Goal: Transaction & Acquisition: Purchase product/service

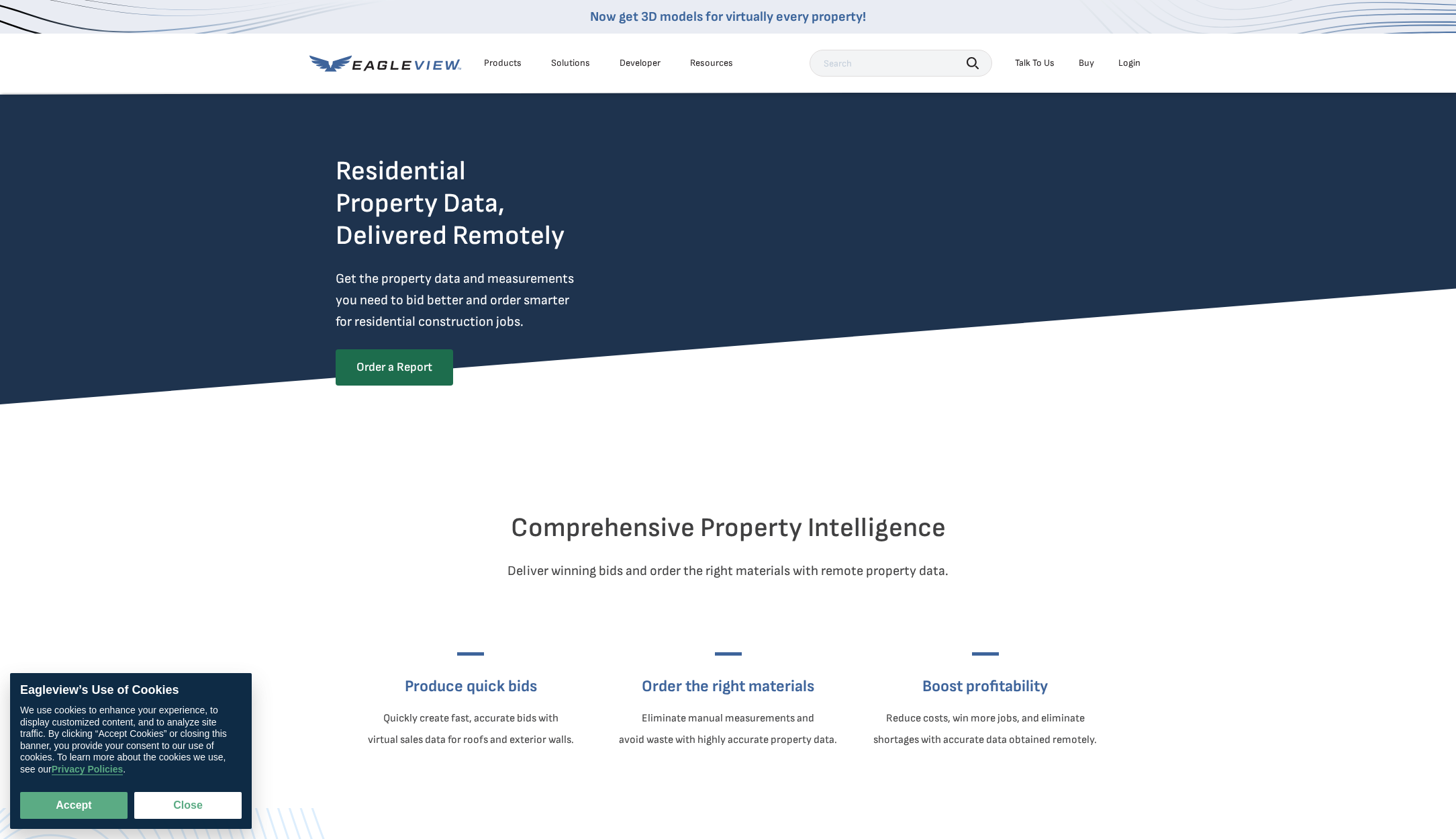
click at [1121, 64] on div "Login" at bounding box center [1129, 62] width 22 height 12
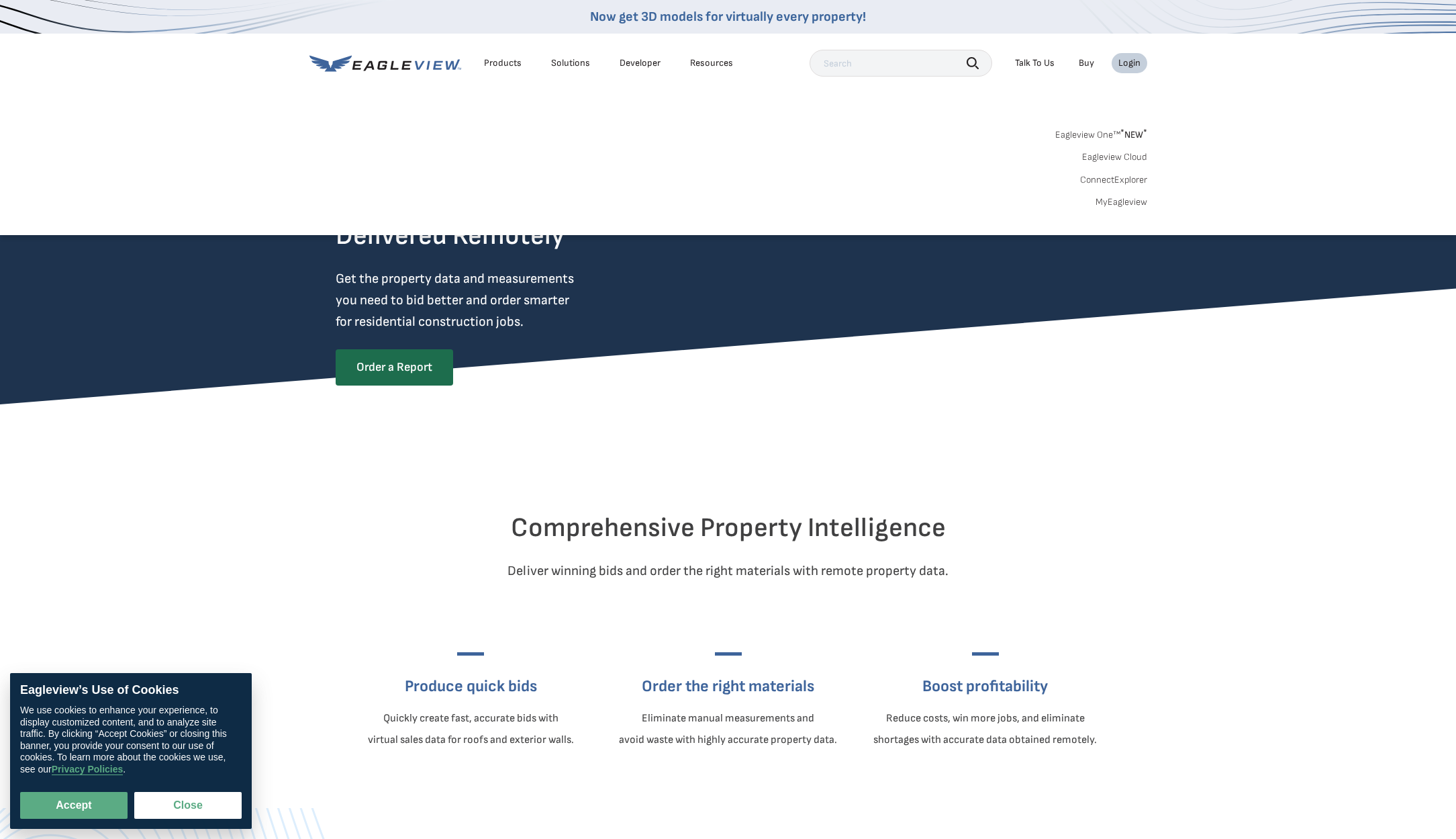
click at [1126, 199] on link "MyEagleview" at bounding box center [1121, 202] width 52 height 12
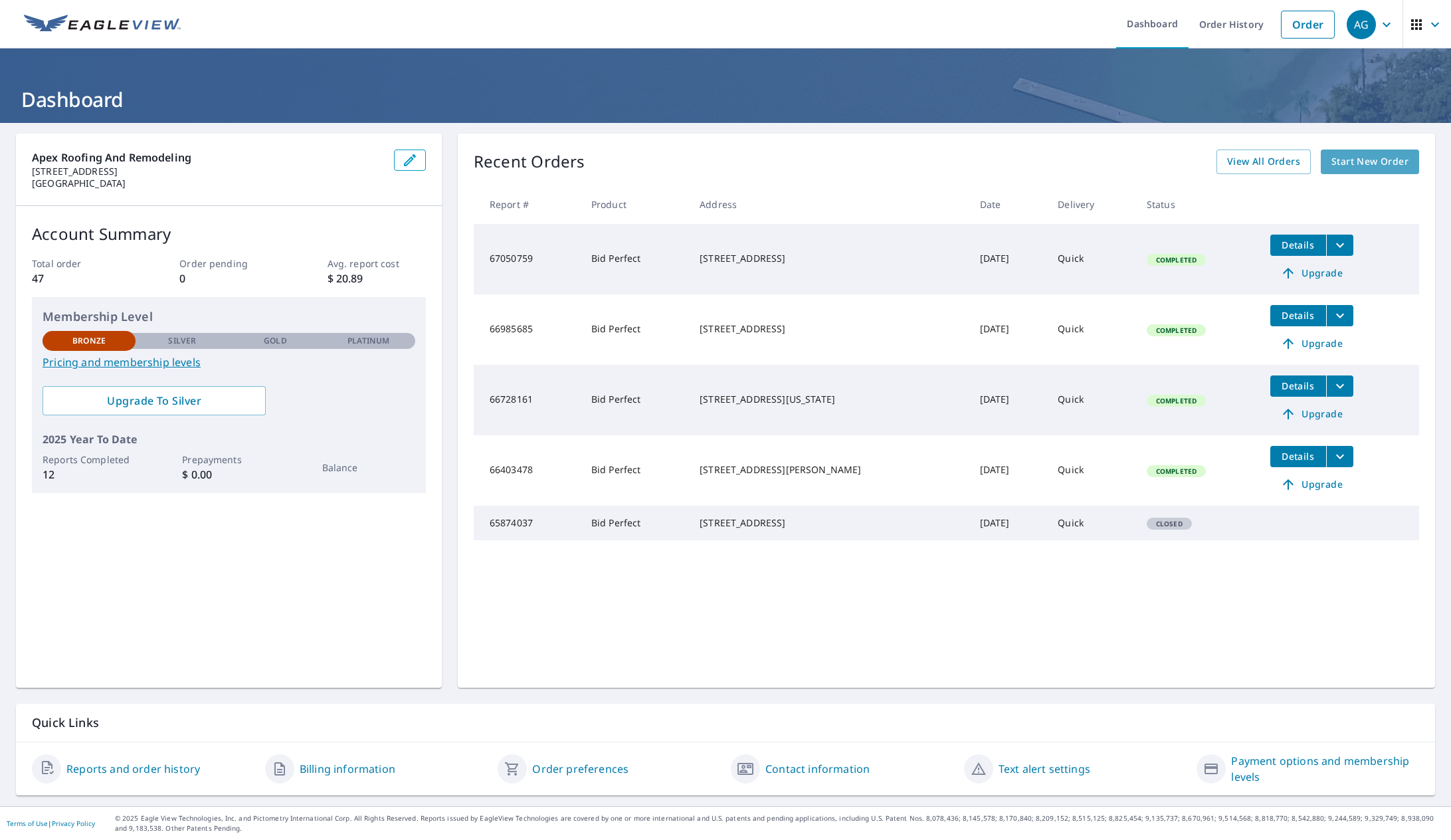
click at [1374, 169] on span "Start New Order" at bounding box center [1370, 162] width 77 height 17
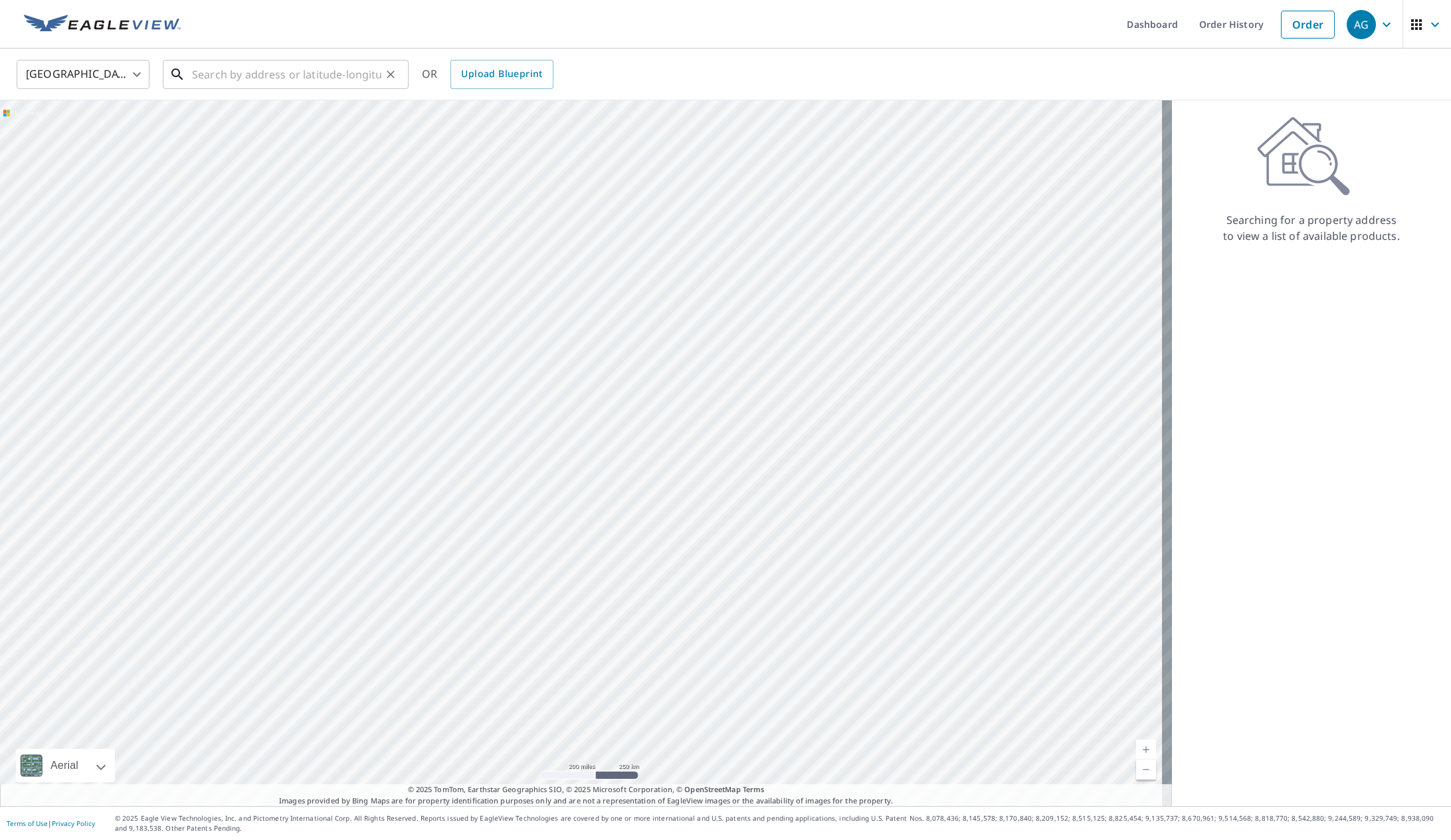
click at [294, 81] on input "text" at bounding box center [287, 74] width 190 height 37
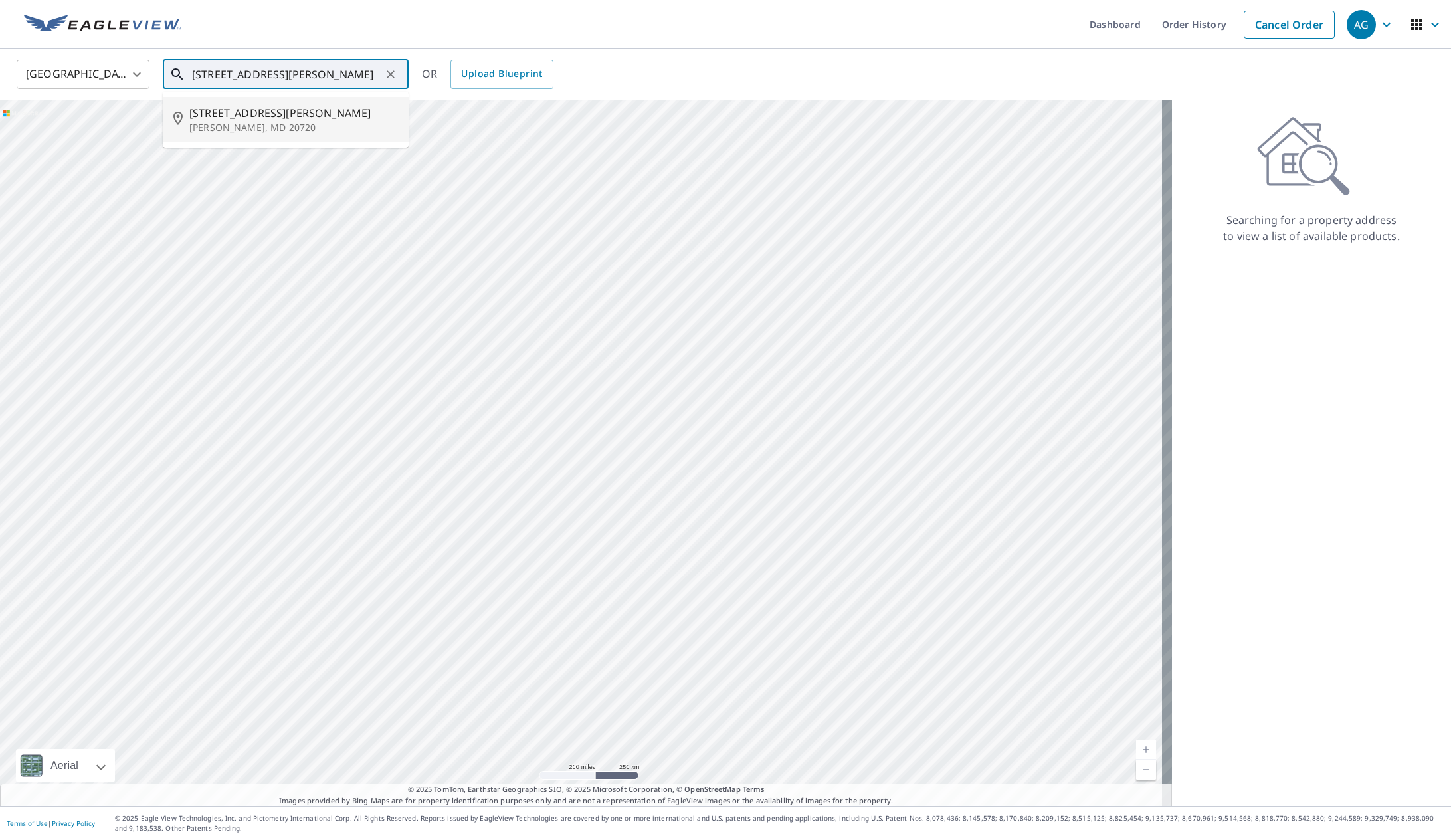
click at [268, 113] on span "[STREET_ADDRESS][PERSON_NAME]" at bounding box center [294, 112] width 209 height 16
type input "[STREET_ADDRESS][PERSON_NAME]"
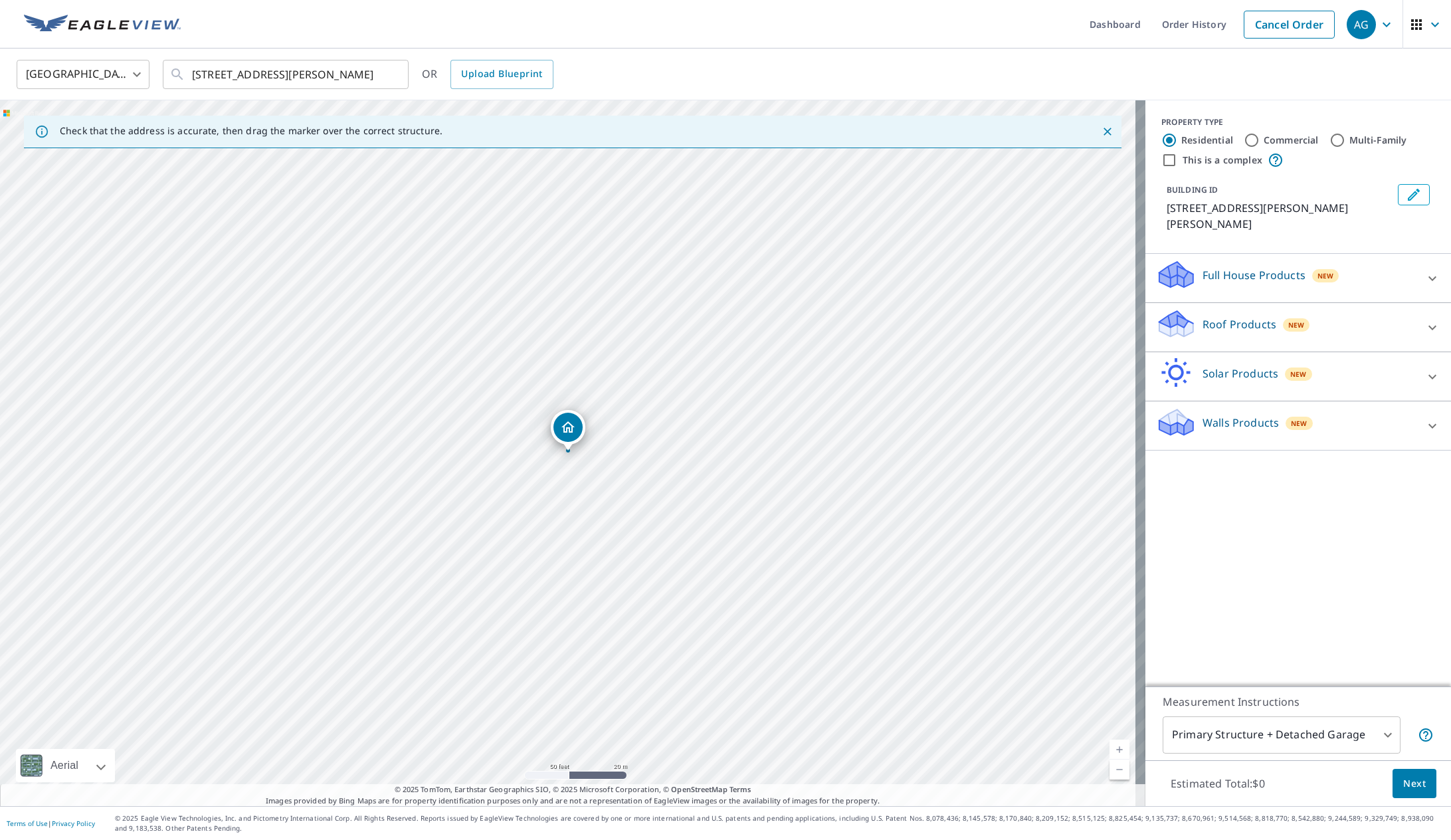
click at [1396, 315] on div "Roof Products New" at bounding box center [1286, 327] width 261 height 38
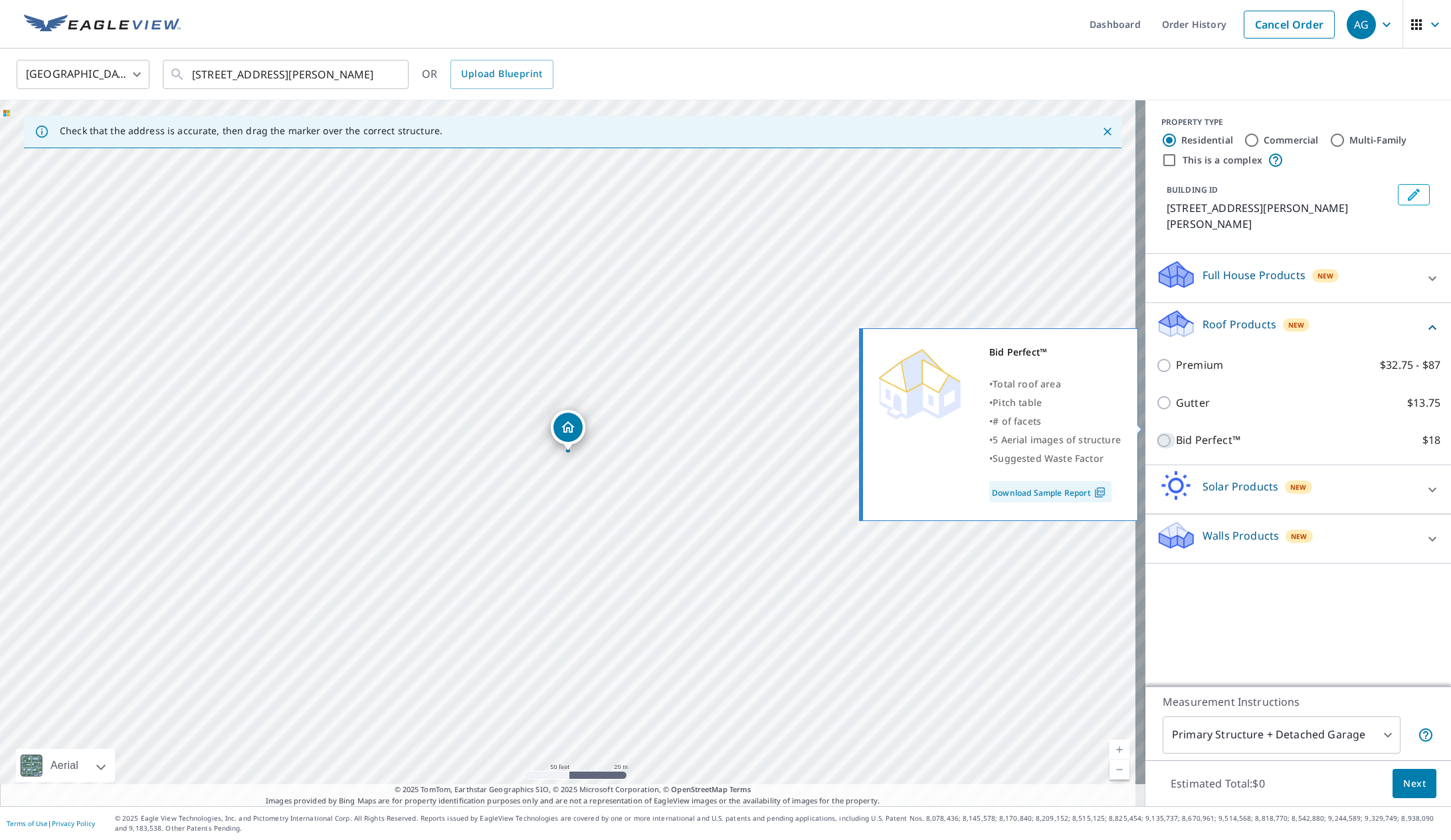
click at [1156, 433] on input "Bid Perfect™ $18" at bounding box center [1166, 440] width 20 height 16
checkbox input "true"
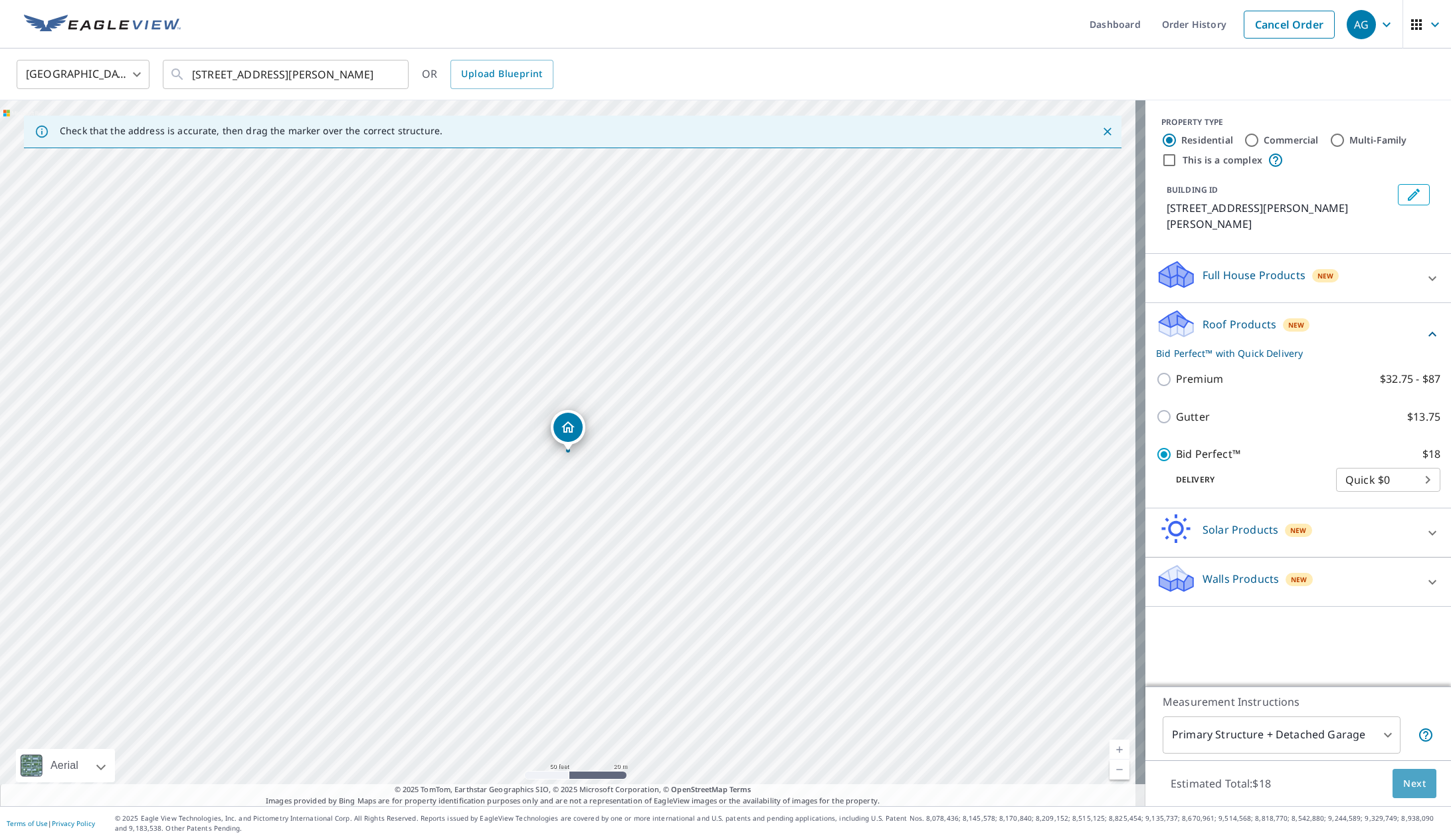
click at [1412, 782] on span "Next" at bounding box center [1414, 784] width 22 height 17
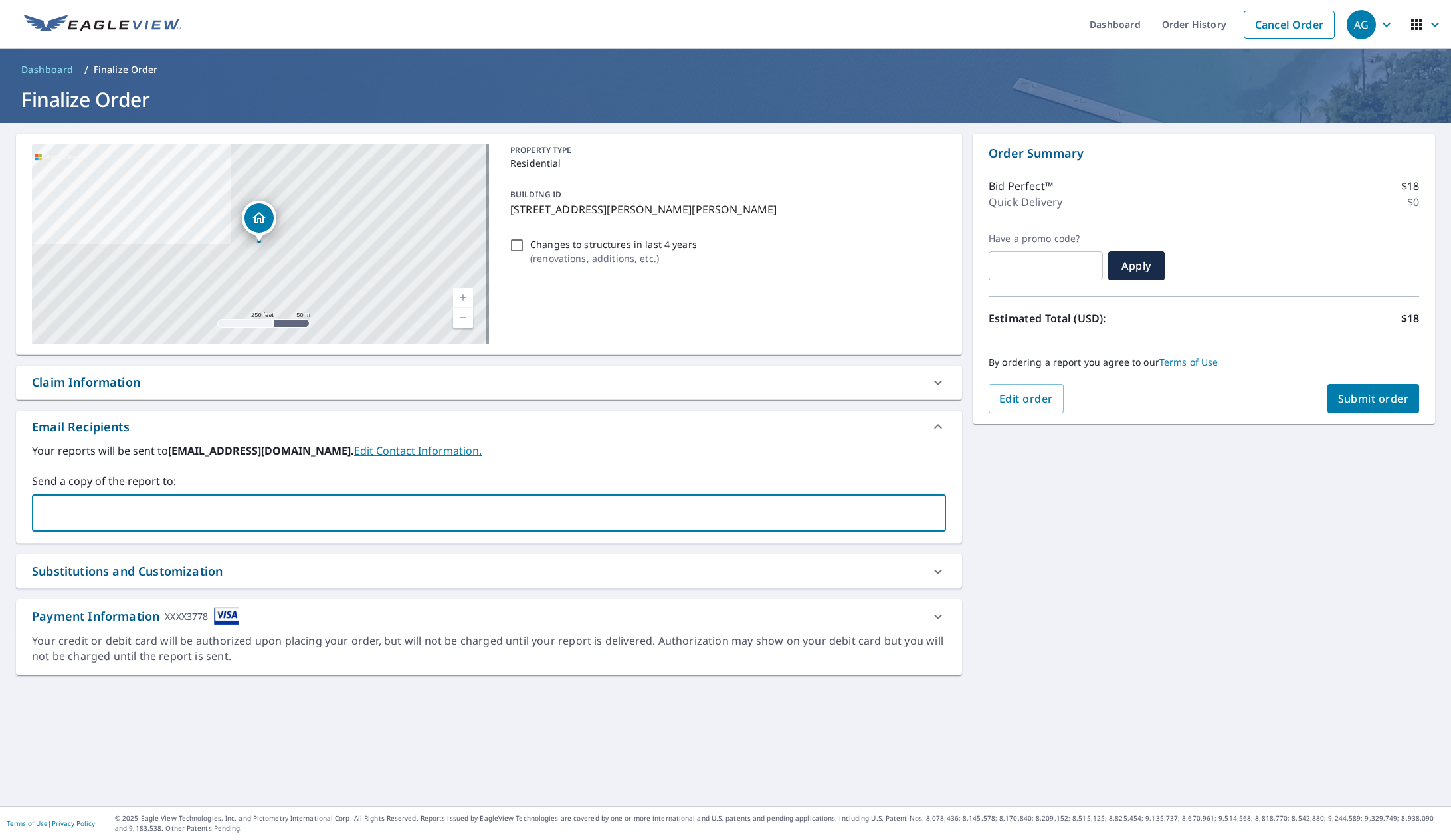
click at [116, 501] on input "text" at bounding box center [479, 513] width 882 height 25
type input "[PERSON_NAME][EMAIL_ADDRESS][DOMAIN_NAME]"
click at [499, 761] on div "[STREET_ADDRESS][PERSON_NAME] A standard road map Aerial A detailed look from a…" at bounding box center [489, 464] width 946 height 662
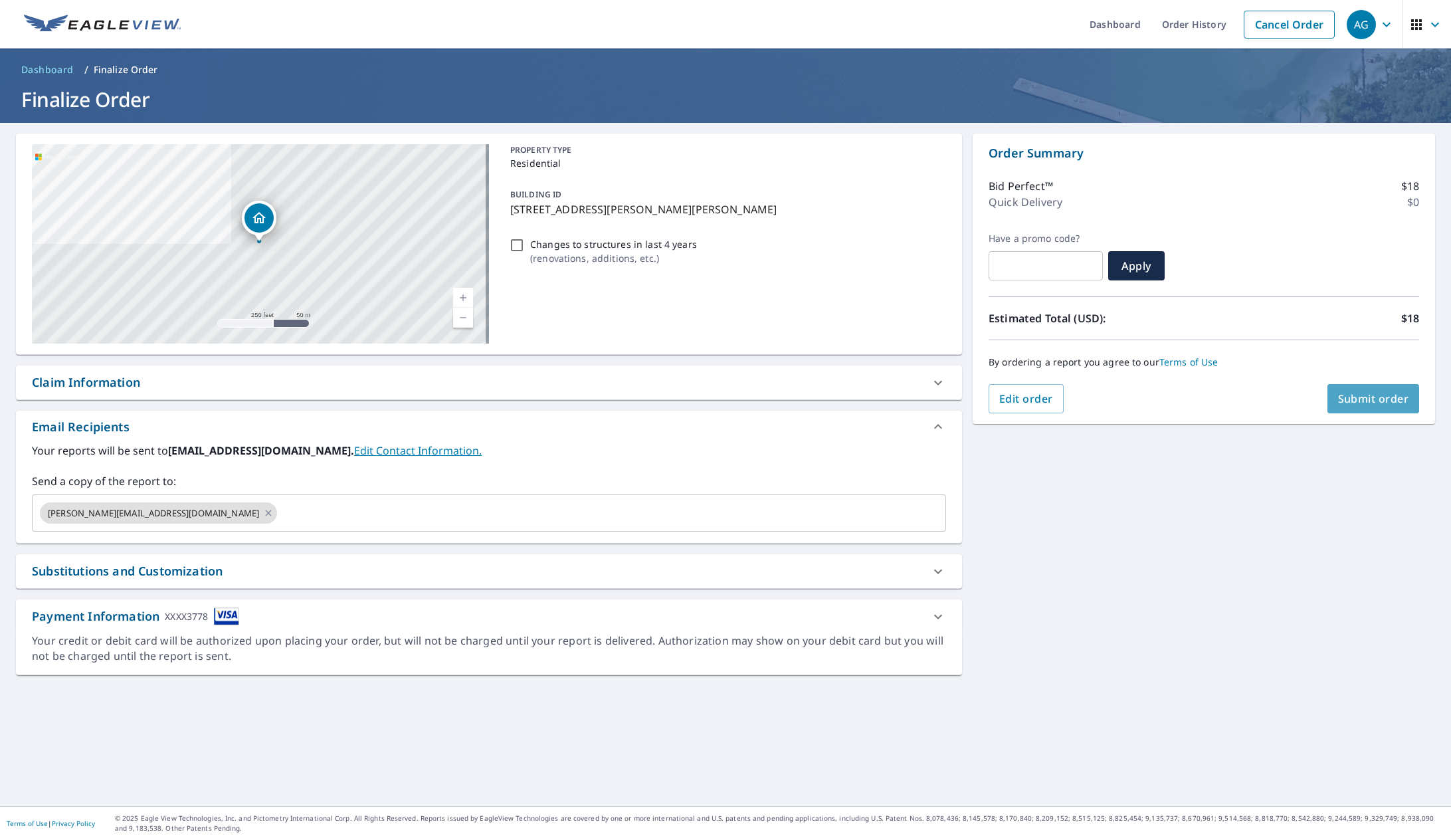
click at [1341, 388] on button "Submit order" at bounding box center [1374, 399] width 93 height 29
